Goal: Navigation & Orientation: Find specific page/section

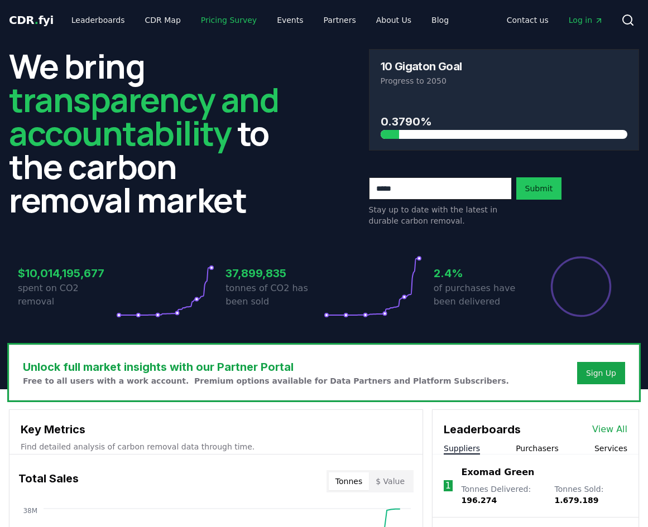
click at [224, 18] on link "Pricing Survey" at bounding box center [229, 20] width 74 height 20
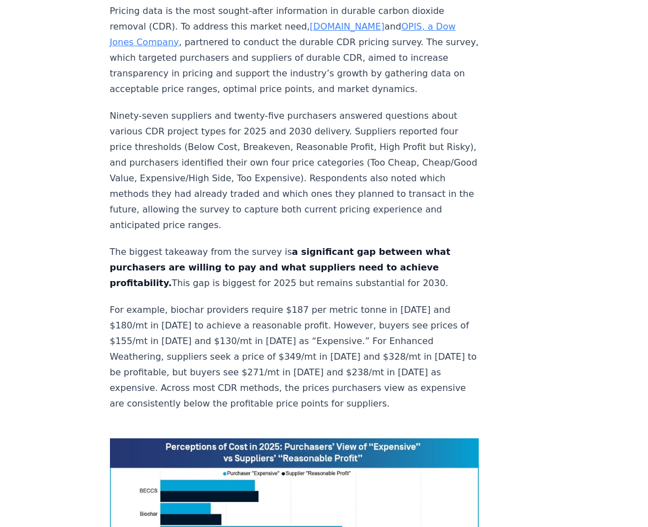
scroll to position [670, 0]
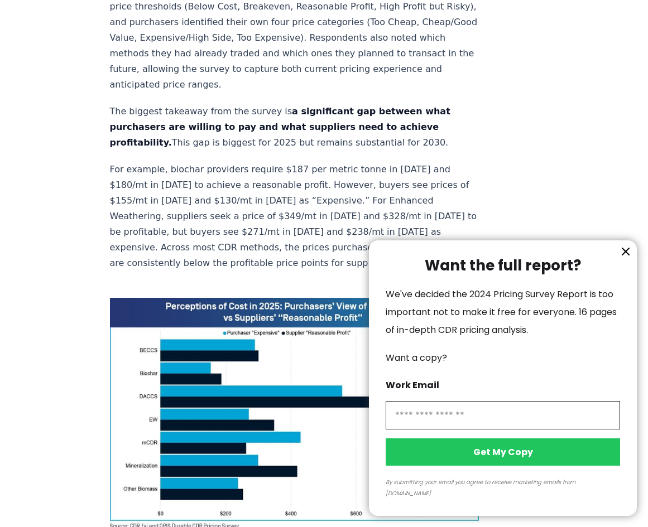
click at [619, 258] on icon "information" at bounding box center [625, 251] width 13 height 13
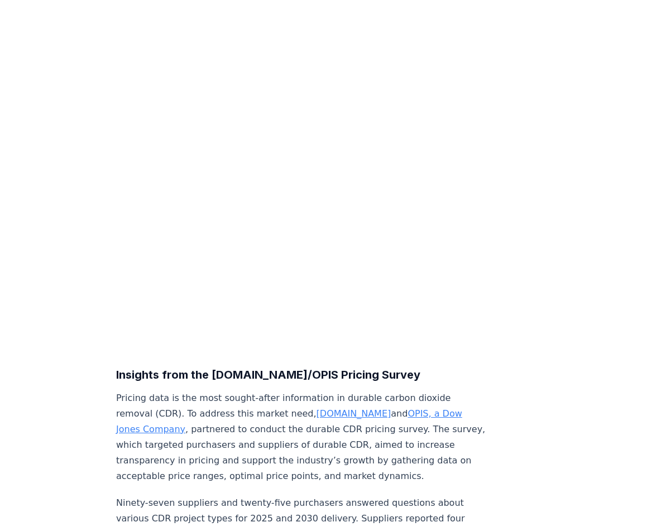
scroll to position [0, 0]
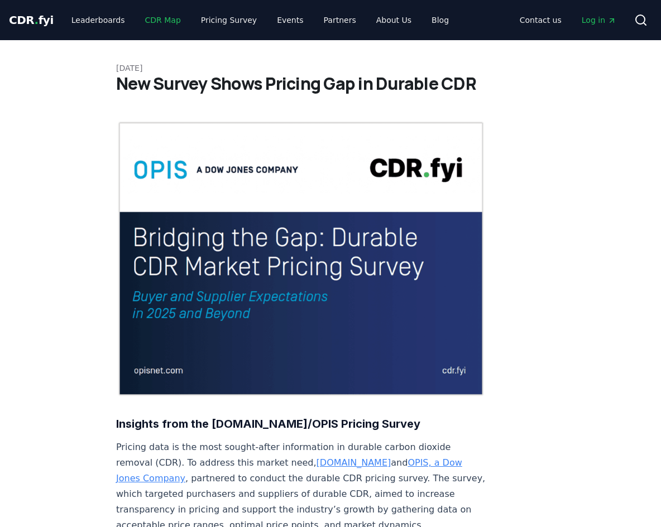
click at [163, 15] on link "CDR Map" at bounding box center [163, 20] width 54 height 20
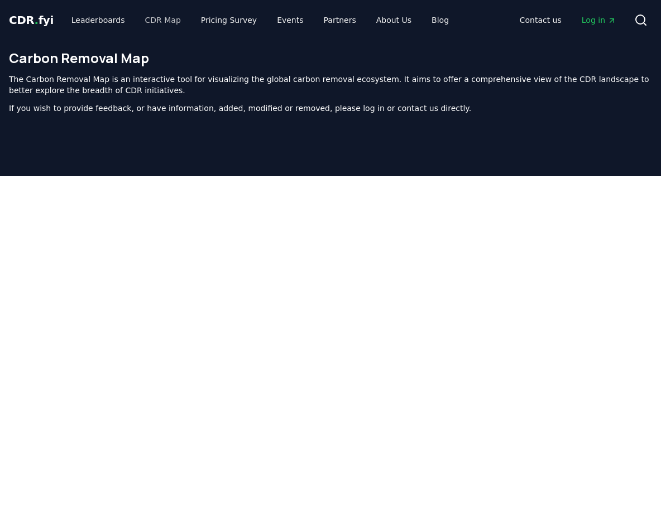
scroll to position [355, 0]
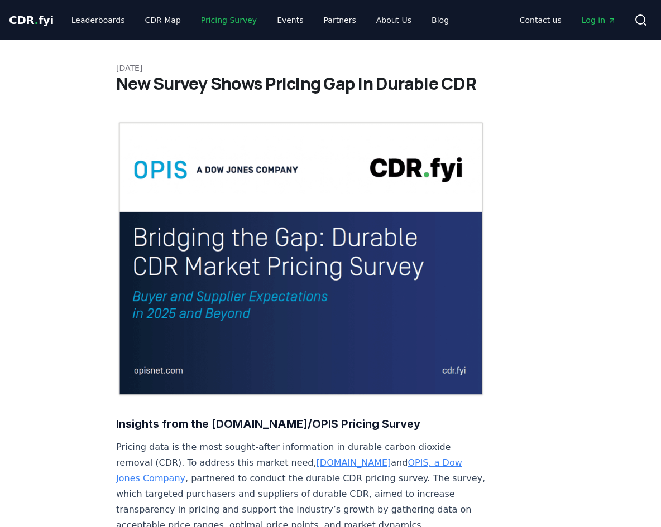
click at [229, 21] on link "Pricing Survey" at bounding box center [229, 20] width 74 height 20
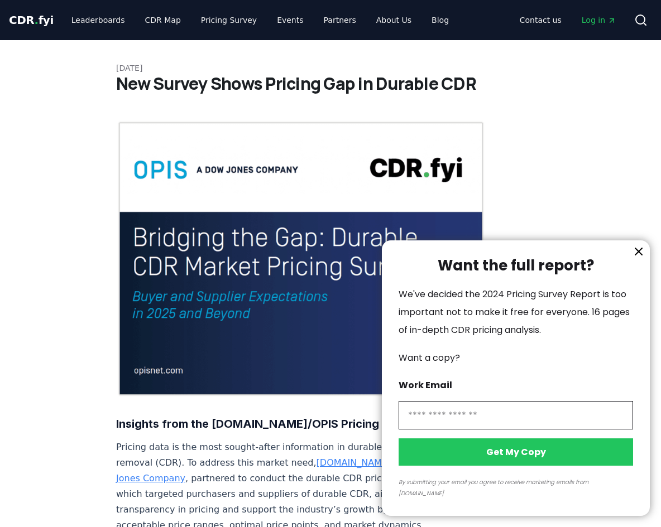
click at [640, 258] on icon "information" at bounding box center [638, 251] width 13 height 13
